Goal: Task Accomplishment & Management: Manage account settings

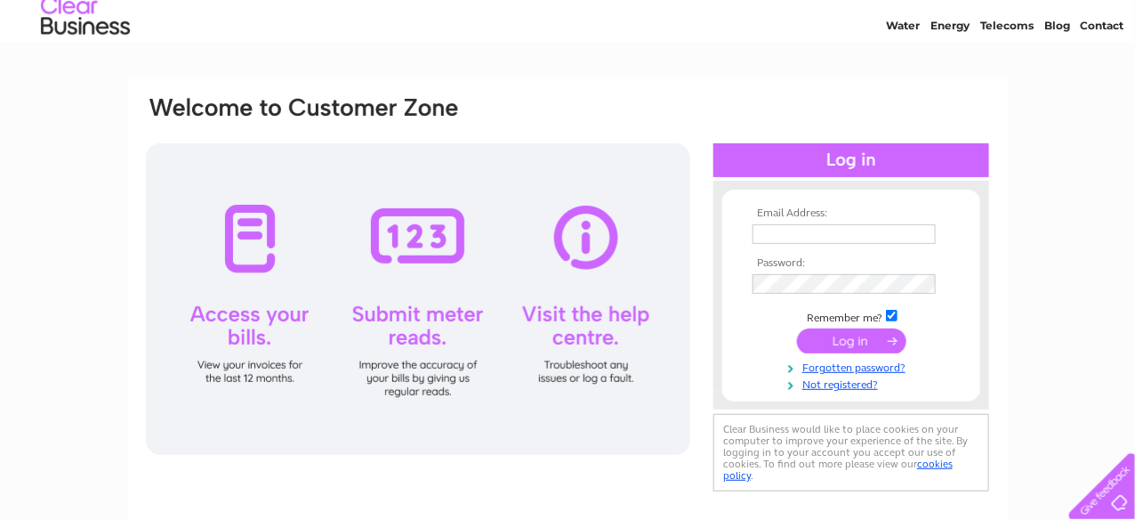
scroll to position [88, 0]
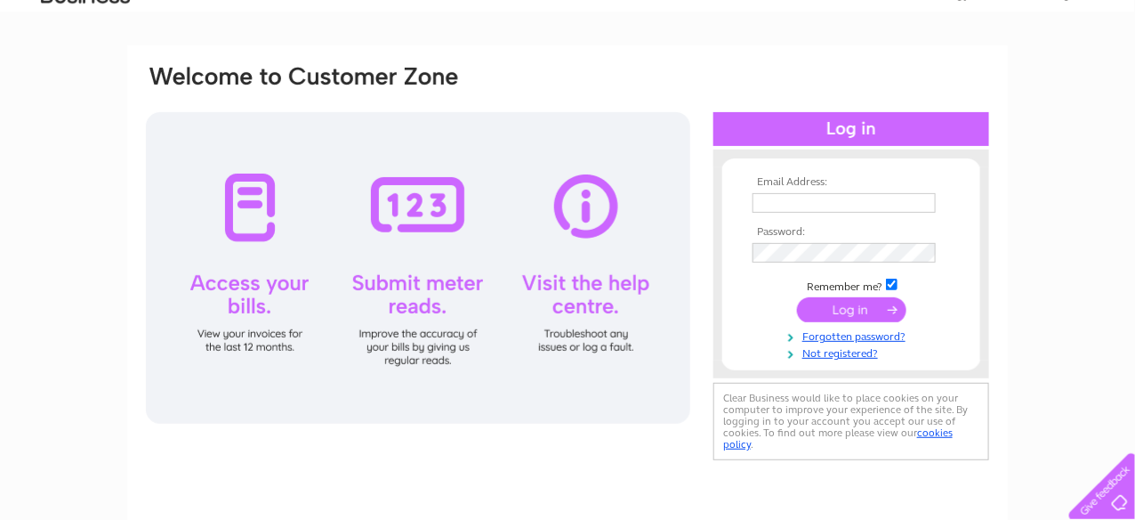
type input "[PERSON_NAME][EMAIL_ADDRESS][DOMAIN_NAME]"
click at [850, 309] on input "submit" at bounding box center [851, 309] width 109 height 25
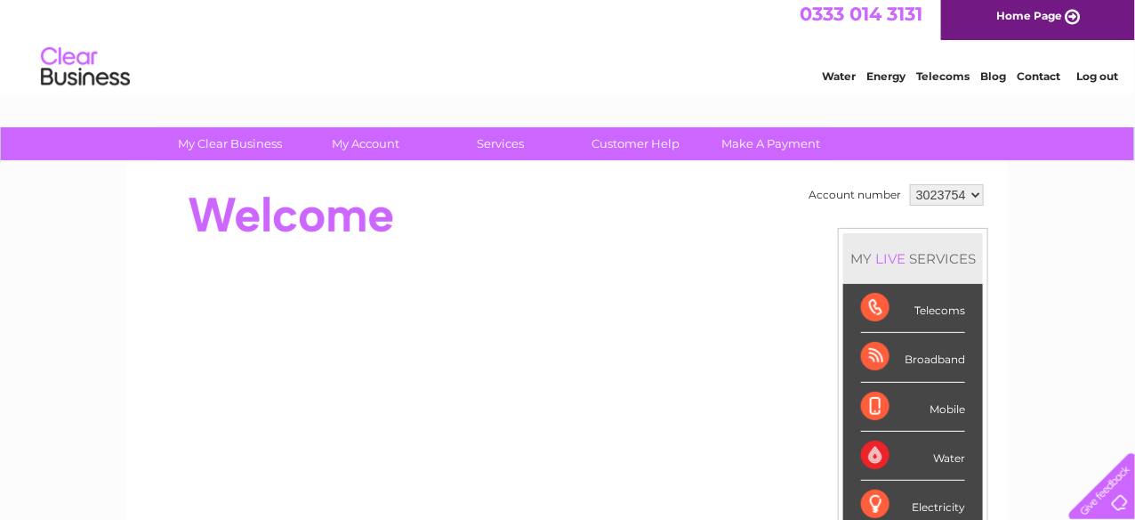
scroll to position [4, 0]
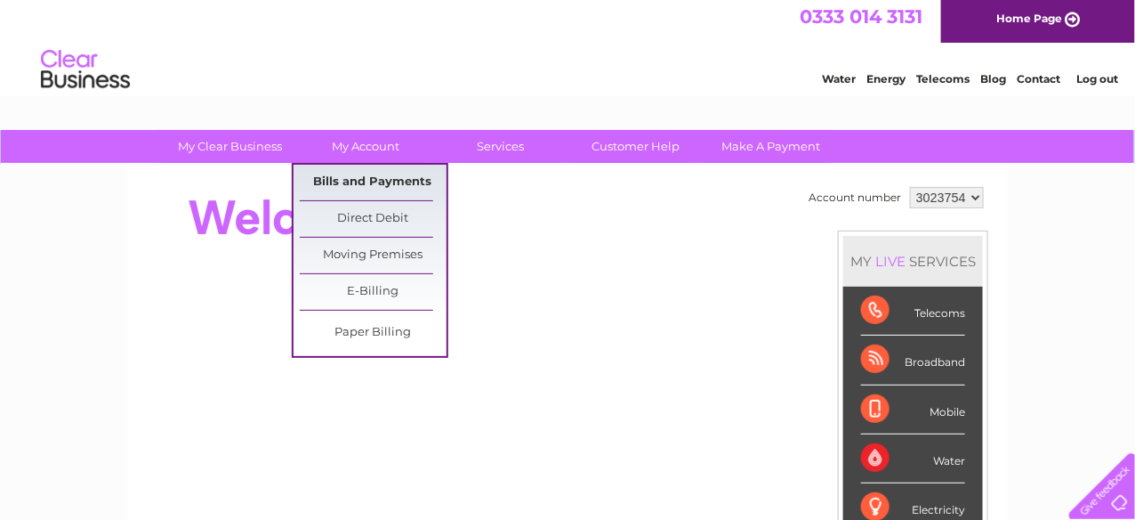
click at [372, 173] on link "Bills and Payments" at bounding box center [373, 183] width 147 height 36
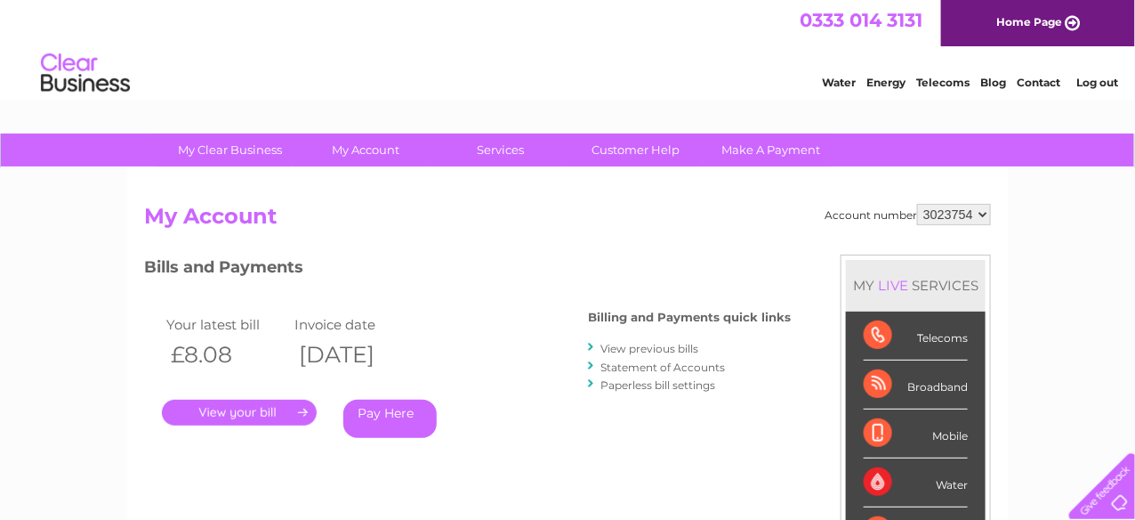
click at [251, 412] on link "." at bounding box center [239, 413] width 155 height 26
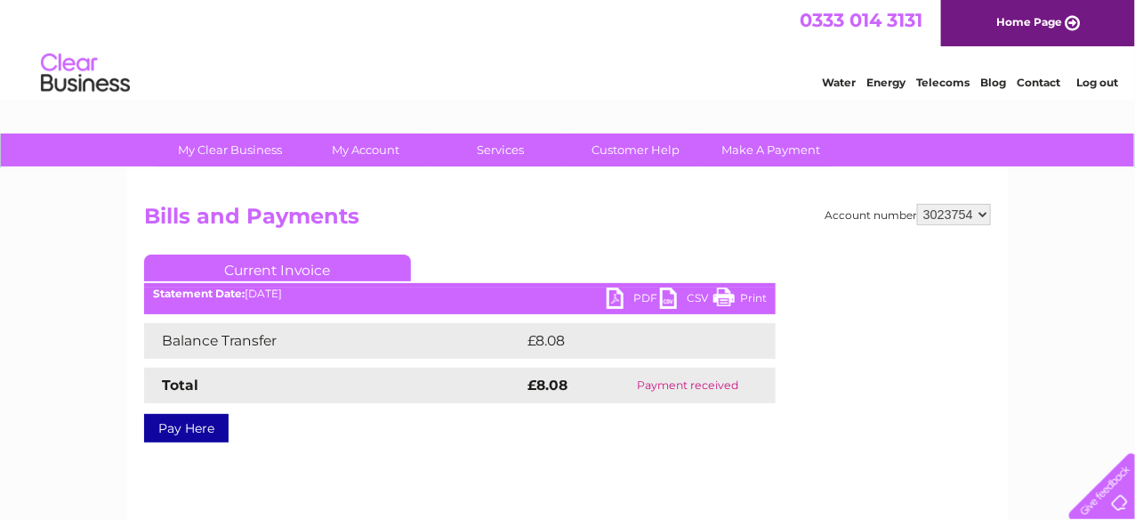
click at [642, 300] on link "PDF" at bounding box center [633, 300] width 53 height 26
click at [676, 52] on div "Water Energy Telecoms Blog Contact Log out" at bounding box center [567, 75] width 1135 height 58
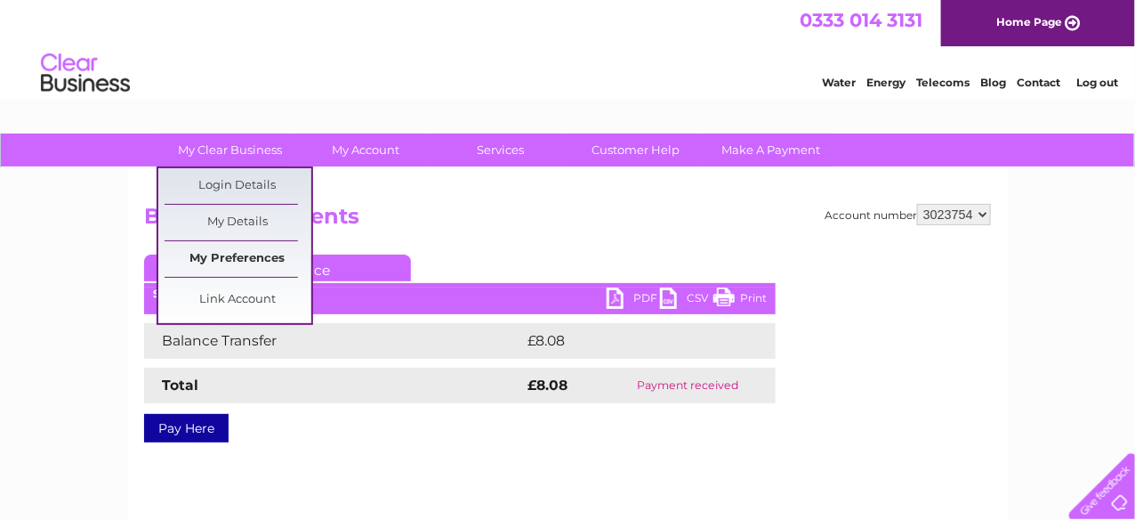
click at [240, 253] on link "My Preferences" at bounding box center [238, 259] width 147 height 36
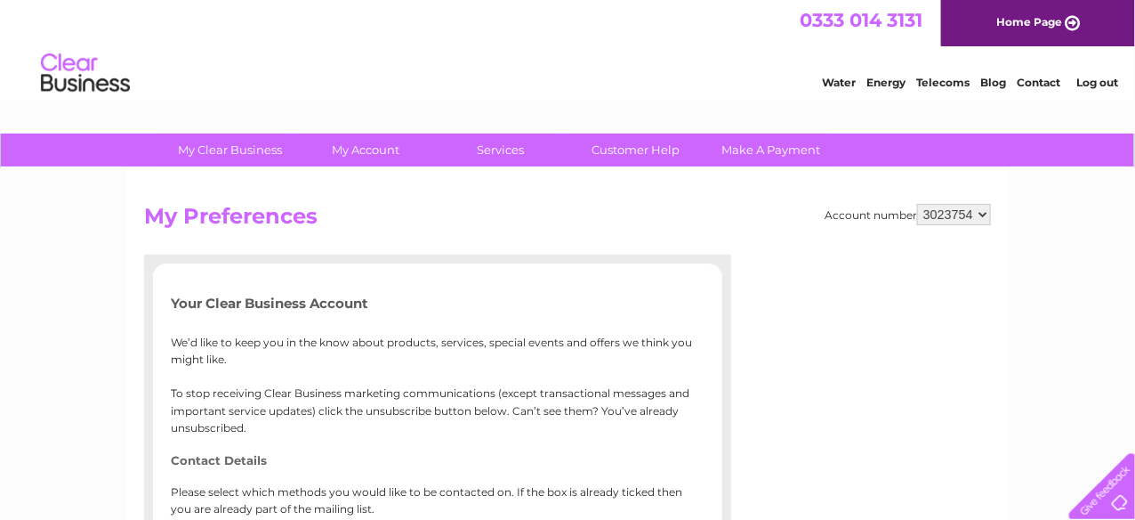
click at [835, 80] on link "Water" at bounding box center [839, 82] width 34 height 13
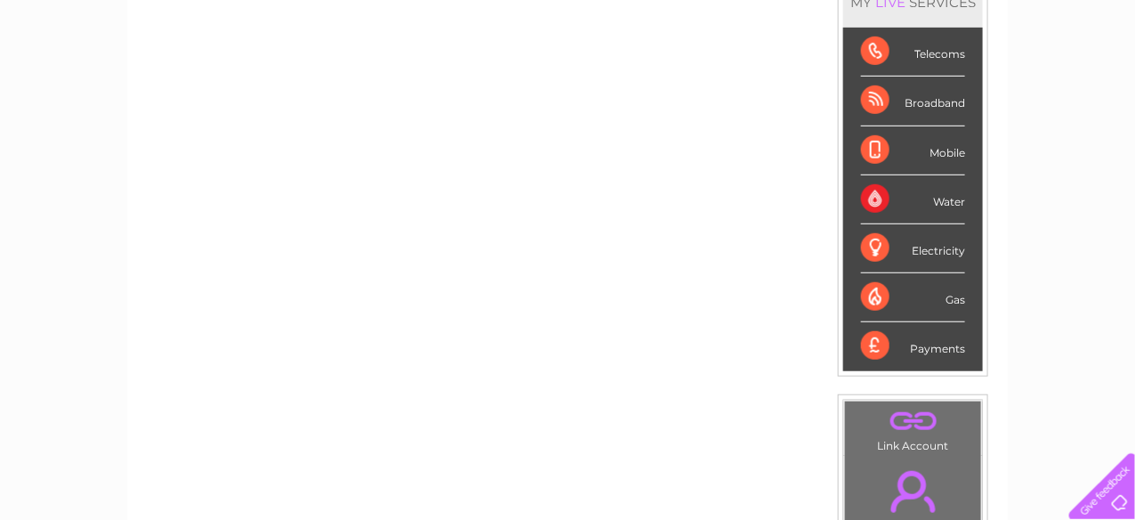
scroll to position [267, 0]
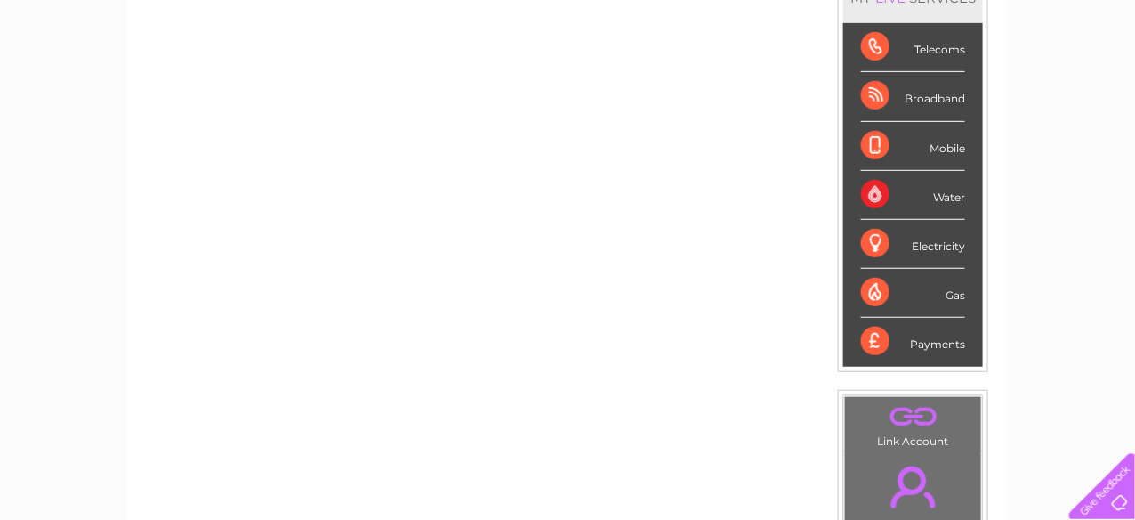
click at [909, 143] on div "Mobile" at bounding box center [913, 146] width 104 height 49
click at [910, 98] on div "Broadband" at bounding box center [913, 96] width 104 height 49
click at [917, 50] on div "Telecoms" at bounding box center [913, 47] width 104 height 49
click at [878, 44] on div "Telecoms" at bounding box center [913, 47] width 104 height 49
click at [873, 192] on div "Water" at bounding box center [913, 195] width 104 height 49
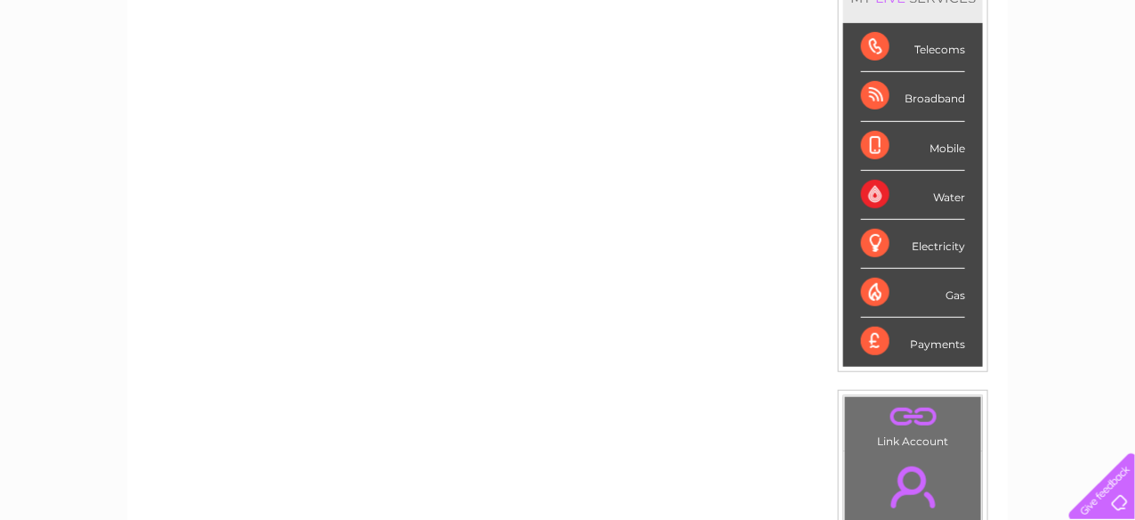
click at [908, 192] on div "Water" at bounding box center [913, 195] width 104 height 49
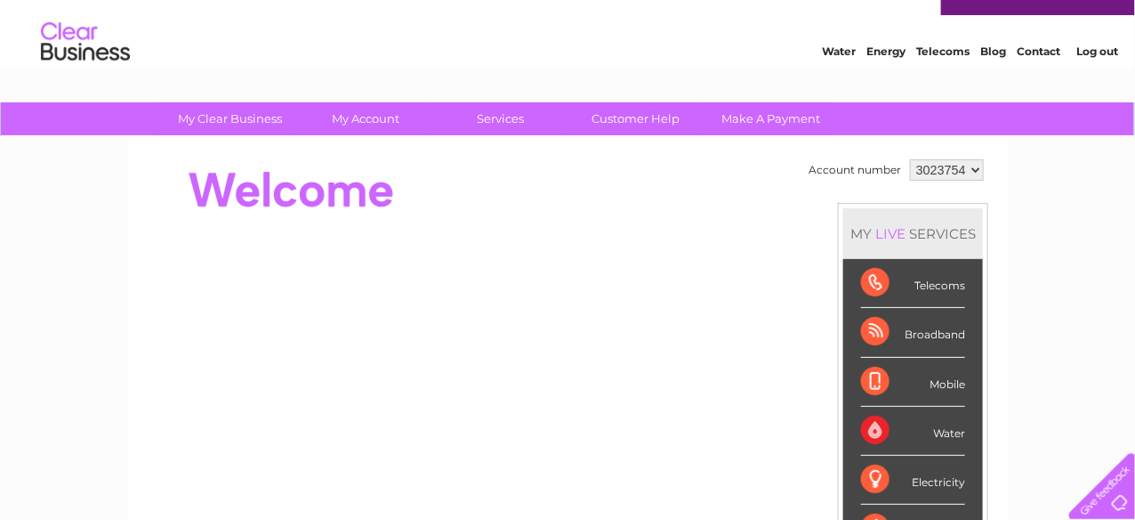
scroll to position [0, 0]
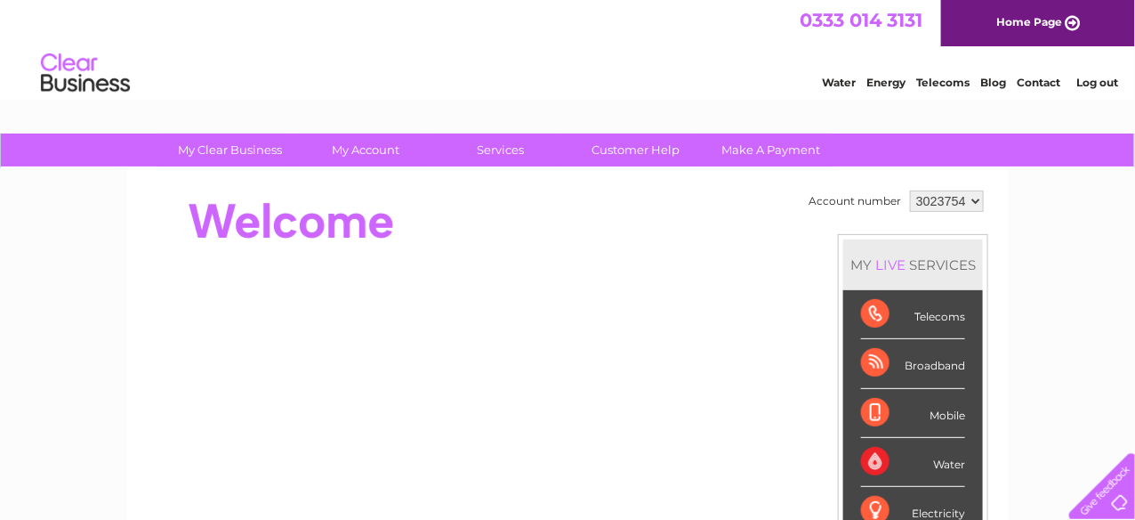
click at [838, 78] on link "Water" at bounding box center [839, 82] width 34 height 13
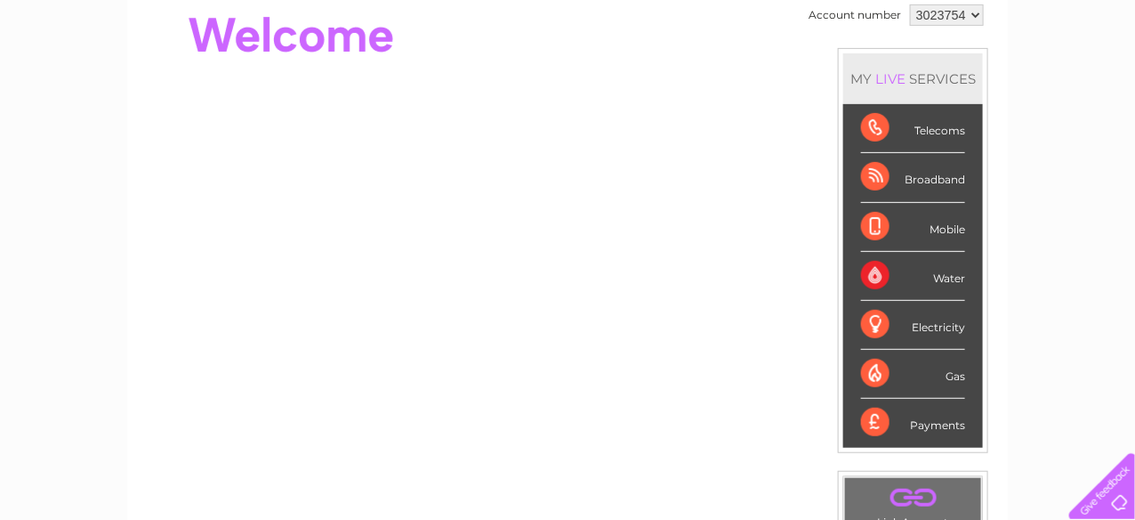
scroll to position [182, 0]
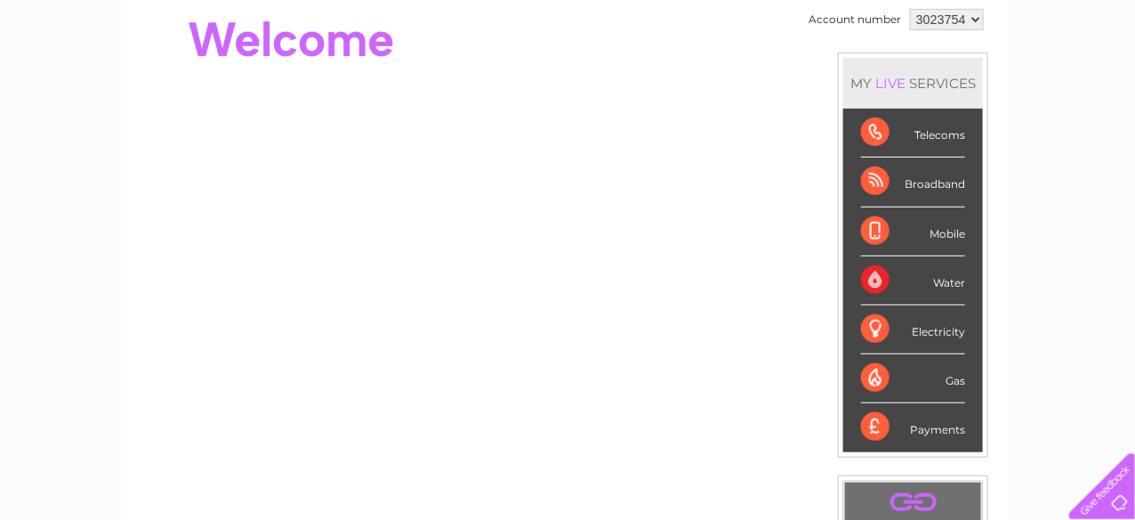
click at [871, 138] on div "Telecoms" at bounding box center [913, 133] width 104 height 49
click at [884, 82] on div "LIVE" at bounding box center [890, 83] width 37 height 17
click at [869, 332] on div "Electricity" at bounding box center [913, 329] width 104 height 49
click at [873, 380] on div "Gas" at bounding box center [913, 378] width 104 height 49
click at [879, 426] on div "Payments" at bounding box center [913, 427] width 104 height 48
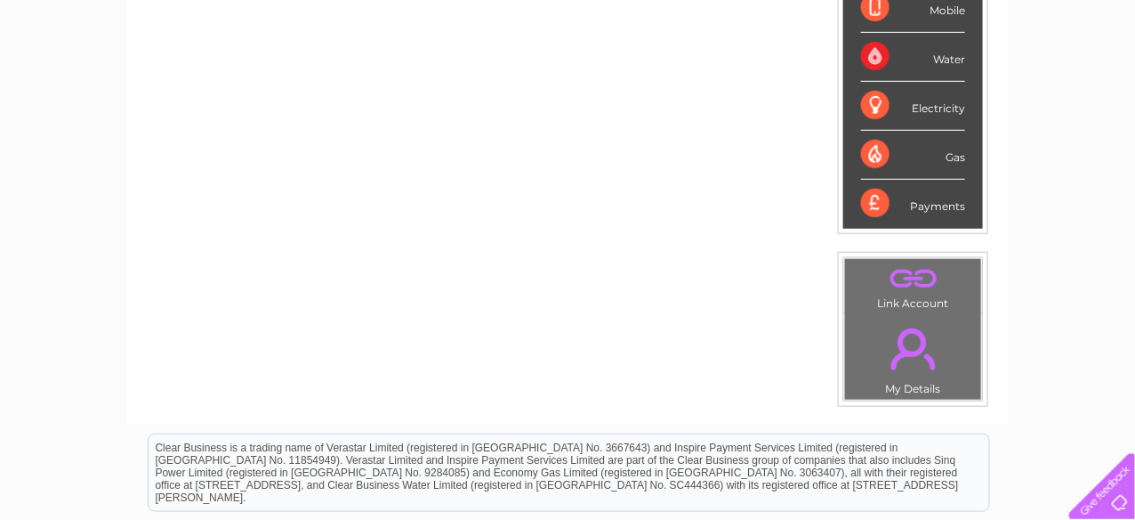
scroll to position [359, 0]
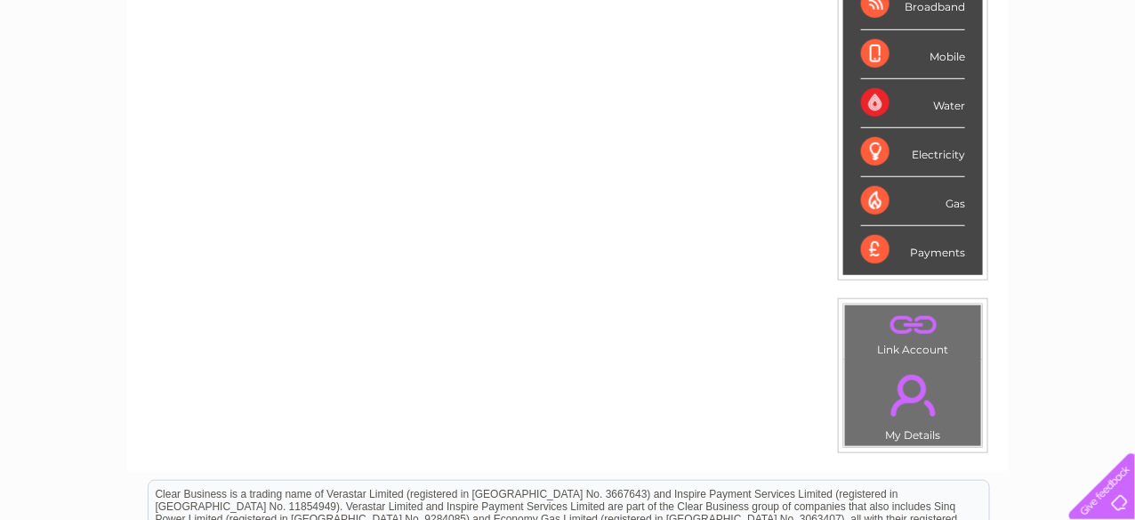
click at [909, 396] on link "." at bounding box center [913, 395] width 127 height 62
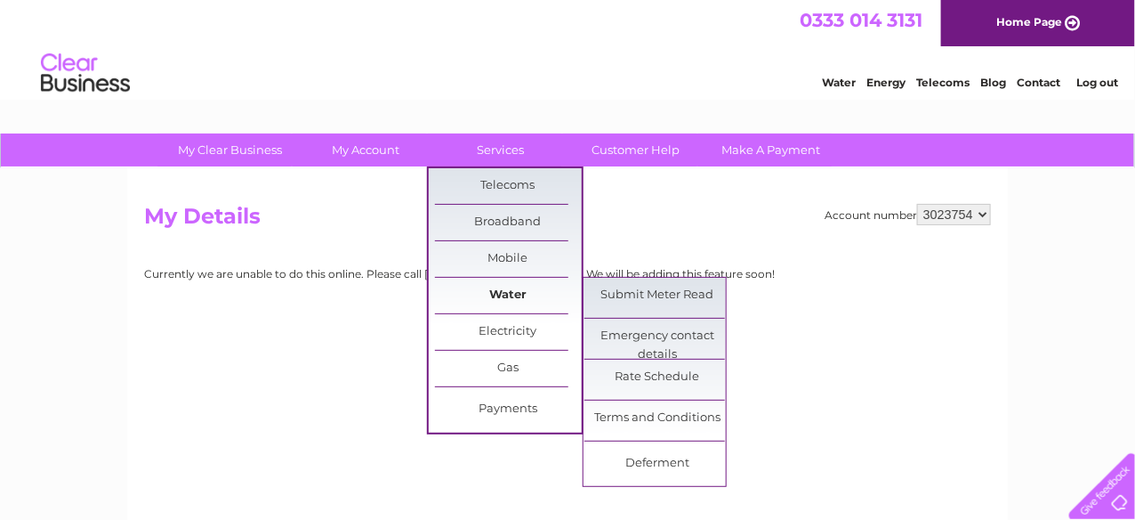
click at [511, 287] on link "Water" at bounding box center [508, 296] width 147 height 36
